Goal: Information Seeking & Learning: Learn about a topic

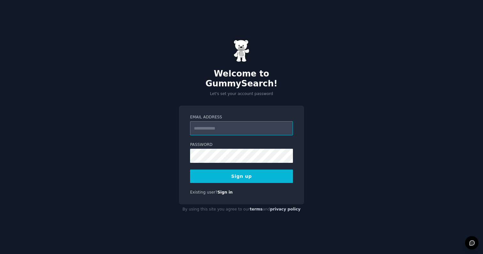
click at [242, 128] on input "Email Address" at bounding box center [241, 128] width 103 height 14
click at [223, 123] on input "Email Address" at bounding box center [241, 128] width 103 height 14
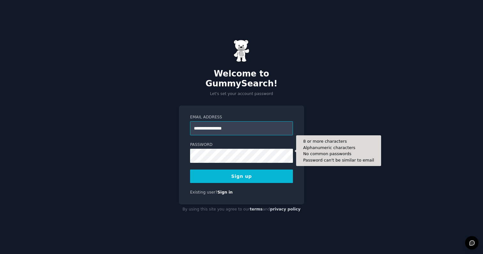
type input "**********"
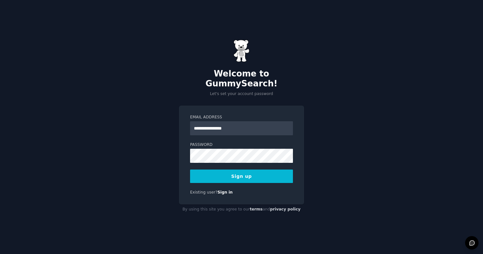
click at [228, 169] on button "Sign up" at bounding box center [241, 175] width 103 height 13
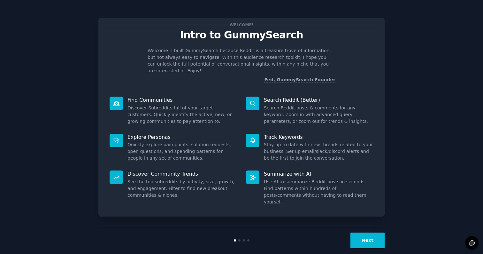
click at [365, 232] on button "Next" at bounding box center [368, 240] width 34 height 16
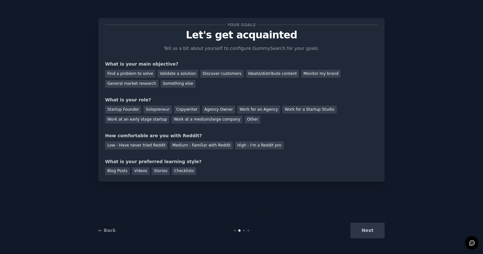
click at [364, 229] on div "Next" at bounding box center [337, 230] width 96 height 16
click at [143, 75] on div "Find a problem to solve" at bounding box center [130, 74] width 50 height 8
click at [134, 109] on div "Startup Founder" at bounding box center [123, 109] width 36 height 8
click at [148, 110] on div "Solopreneur" at bounding box center [157, 109] width 28 height 8
click at [128, 109] on div "Startup Founder" at bounding box center [123, 109] width 36 height 8
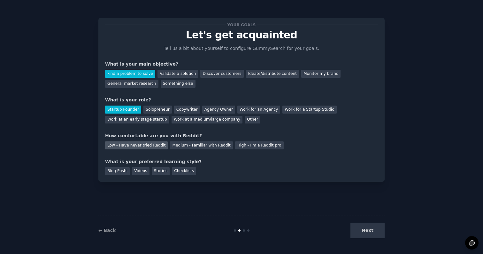
click at [144, 145] on div "Low - Have never tried Reddit" at bounding box center [136, 145] width 63 height 8
click at [119, 170] on div "Blog Posts" at bounding box center [117, 171] width 25 height 8
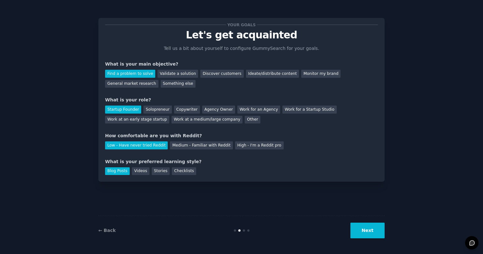
click at [373, 228] on button "Next" at bounding box center [368, 230] width 34 height 16
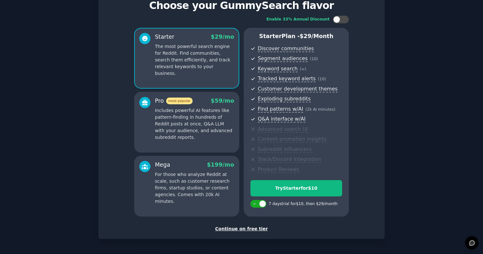
scroll to position [53, 0]
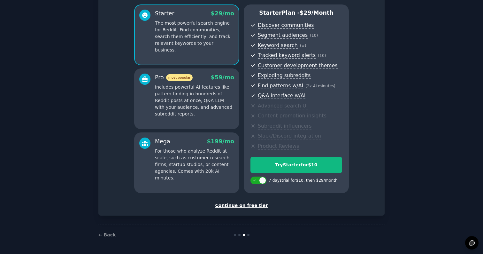
click at [235, 205] on div "Continue on free tier" at bounding box center [241, 205] width 273 height 7
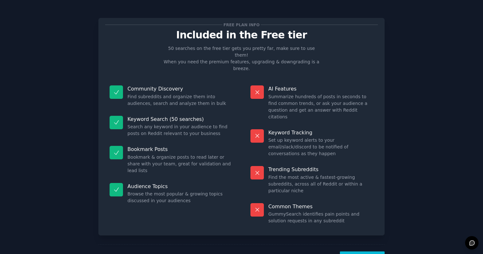
click at [370, 251] on button "Let's Go!" at bounding box center [362, 259] width 45 height 16
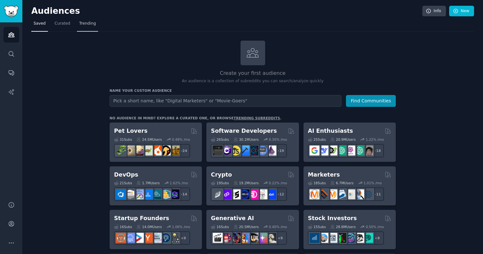
click at [87, 21] on span "Trending" at bounding box center [87, 24] width 17 height 6
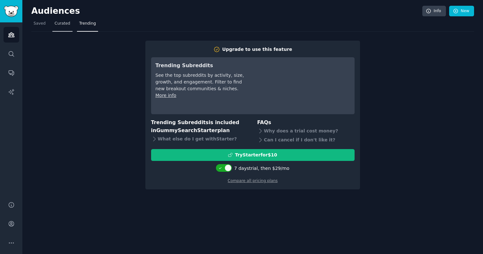
click at [62, 25] on span "Curated" at bounding box center [63, 24] width 16 height 6
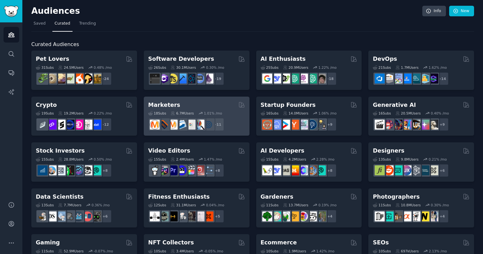
click at [193, 106] on div "Marketers" at bounding box center [196, 105] width 97 height 8
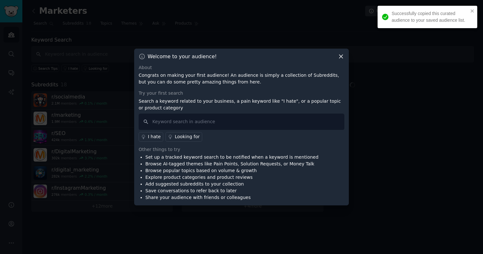
click at [341, 59] on icon at bounding box center [341, 56] width 7 height 7
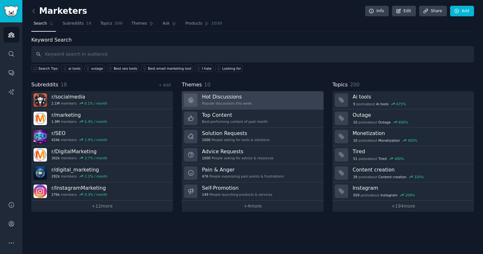
click at [249, 99] on h3 "Hot Discussions" at bounding box center [227, 96] width 50 height 7
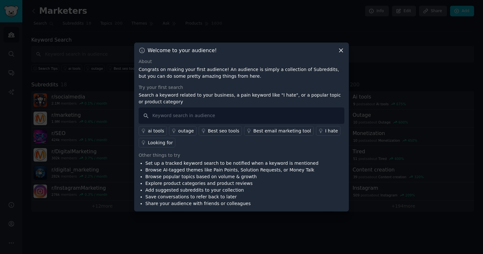
click at [117, 33] on div at bounding box center [241, 127] width 483 height 254
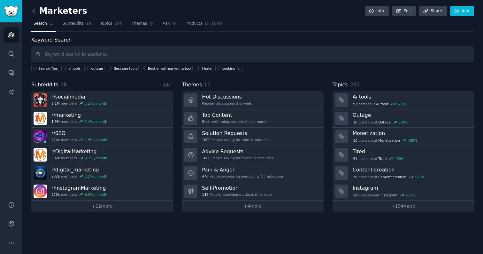
click at [35, 12] on icon at bounding box center [33, 11] width 7 height 7
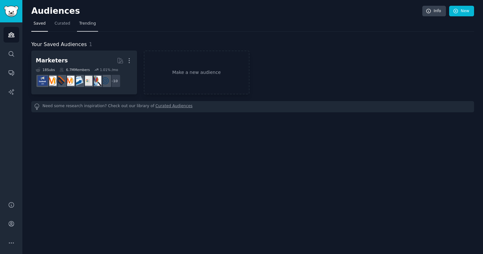
click at [88, 23] on span "Trending" at bounding box center [87, 24] width 17 height 6
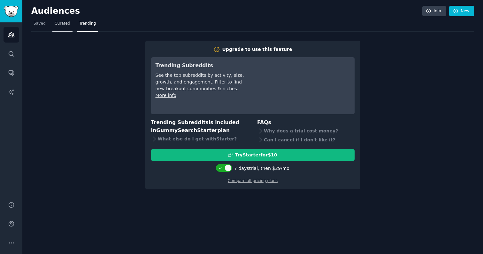
click at [63, 23] on span "Curated" at bounding box center [63, 24] width 16 height 6
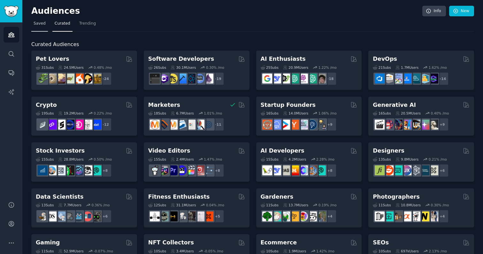
click at [42, 25] on span "Saved" at bounding box center [40, 24] width 12 height 6
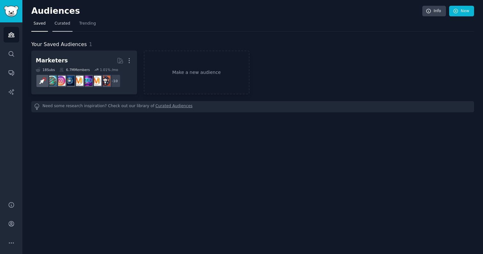
click at [61, 25] on span "Curated" at bounding box center [63, 24] width 16 height 6
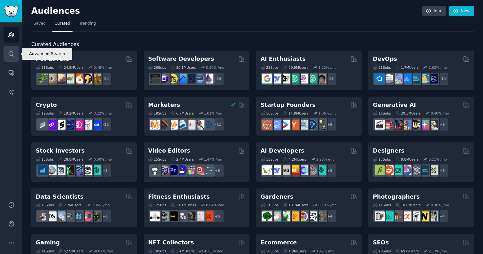
click at [10, 60] on link "Search" at bounding box center [12, 54] width 16 height 16
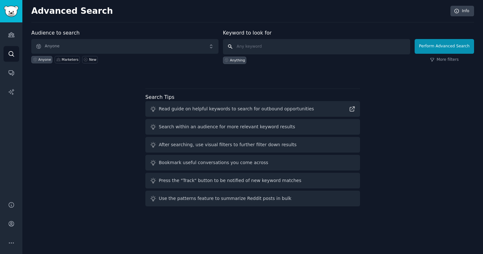
click at [249, 48] on input "text" at bounding box center [316, 46] width 187 height 15
type input "app solve problem"
click at [431, 49] on button "Perform Advanced Search" at bounding box center [444, 46] width 59 height 15
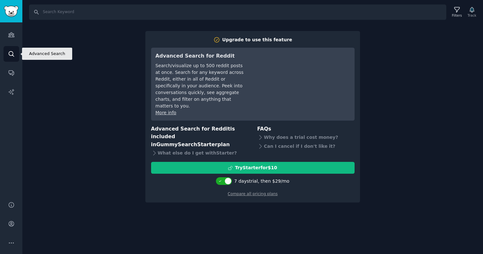
click at [8, 55] on icon "Sidebar" at bounding box center [11, 53] width 7 height 7
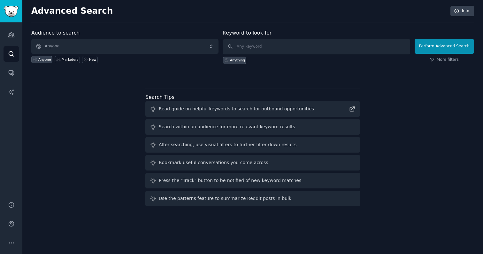
click at [250, 107] on div "Read guide on helpful keywords to search for outbound opportunities" at bounding box center [236, 108] width 155 height 7
click at [13, 72] on icon "Sidebar" at bounding box center [11, 72] width 7 height 7
